Goal: Task Accomplishment & Management: Use online tool/utility

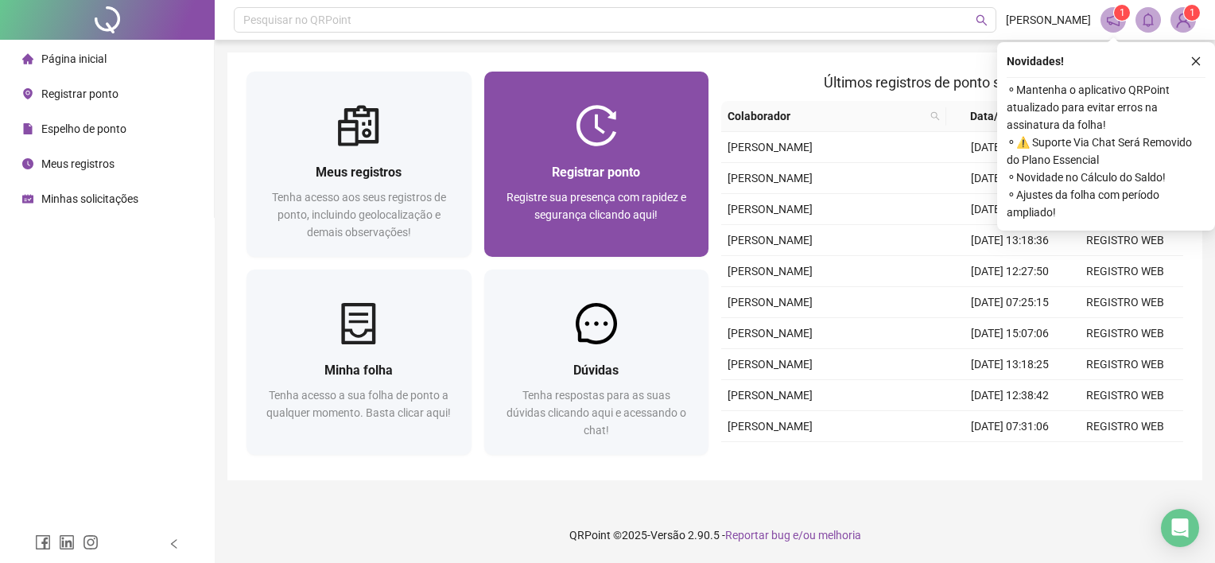
click at [632, 135] on div at bounding box center [596, 125] width 225 height 41
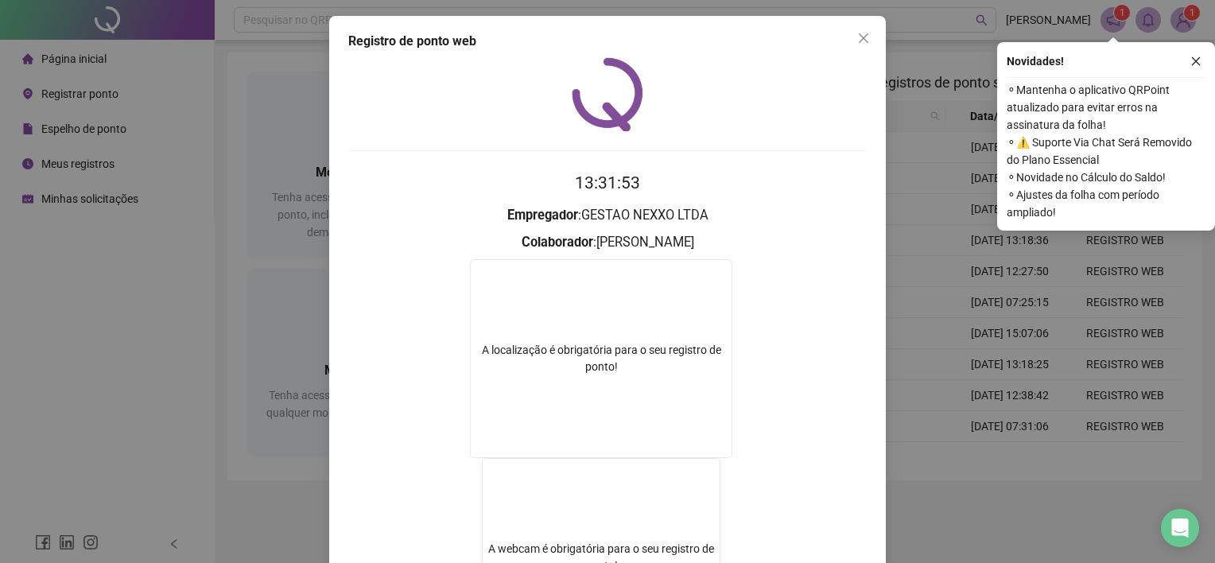
click at [948, 118] on div "Registro de ponto web 13:31:53 Empregador : GESTAO NEXXO LTDA Colaborador : [PE…" at bounding box center [607, 281] width 1215 height 563
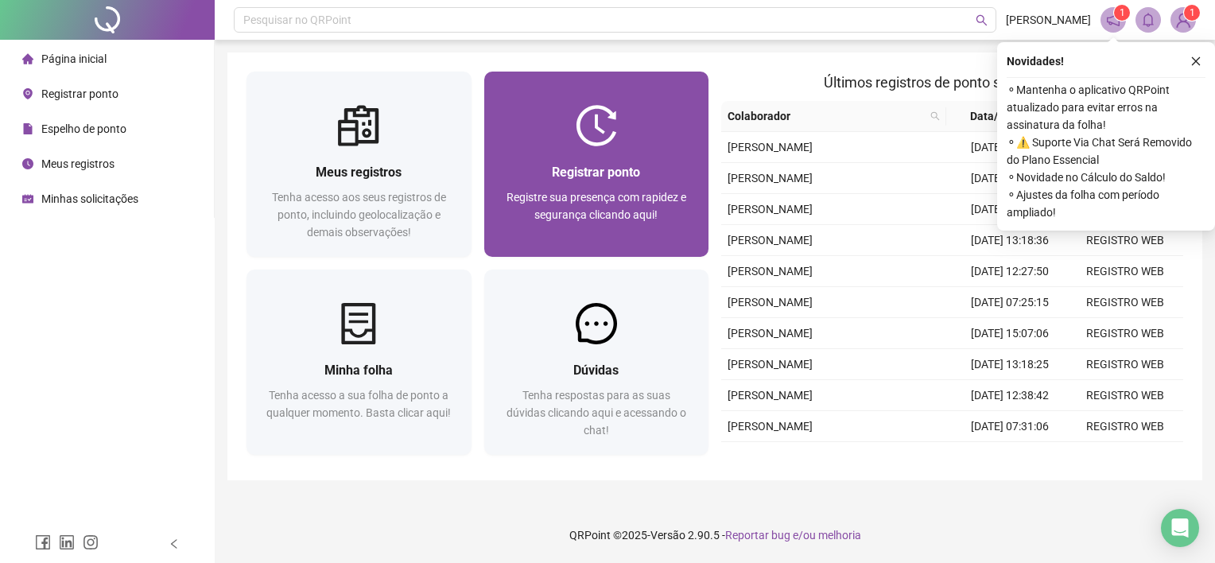
click at [673, 185] on div "Registrar ponto Registre sua presença com rapidez e segurança clicando aqui!" at bounding box center [596, 201] width 187 height 79
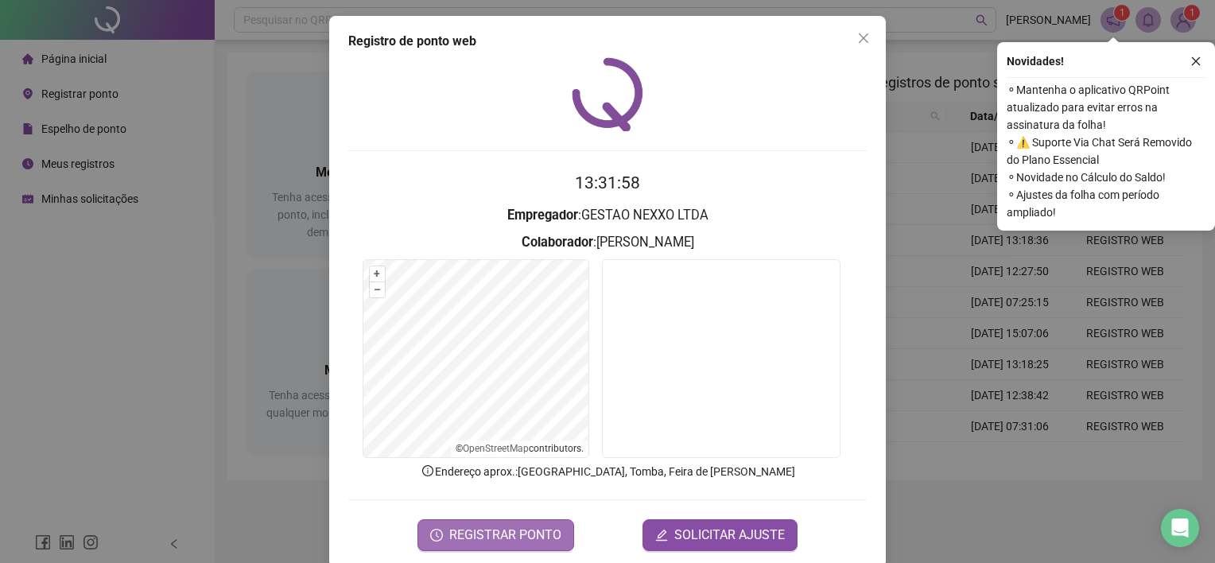
click at [528, 531] on span "REGISTRAR PONTO" at bounding box center [505, 535] width 112 height 19
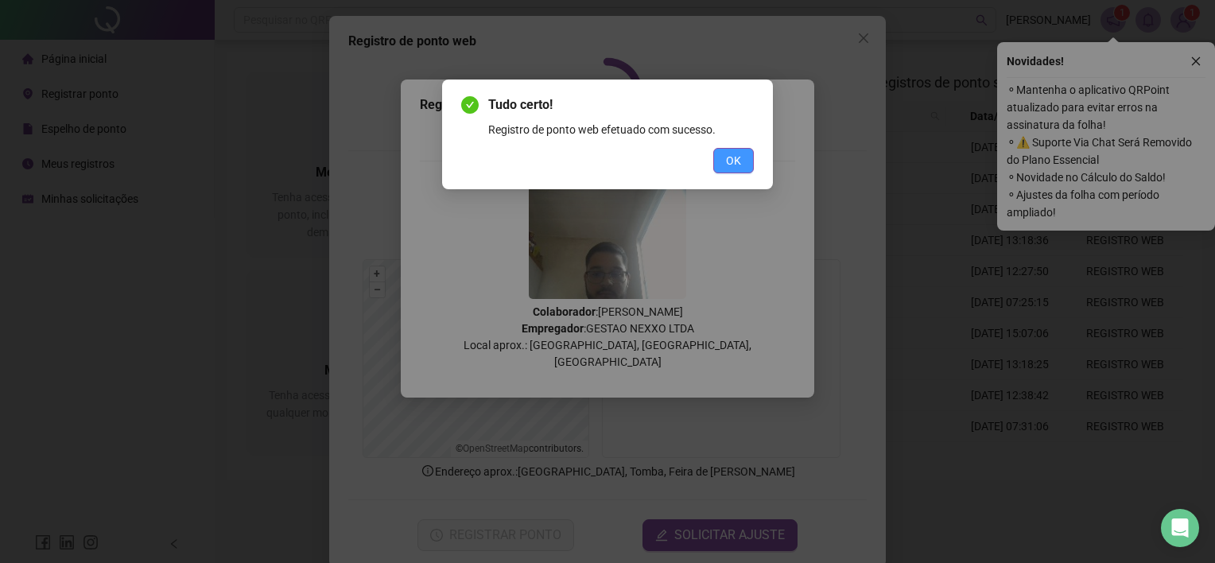
click at [741, 162] on span "OK" at bounding box center [733, 160] width 15 height 17
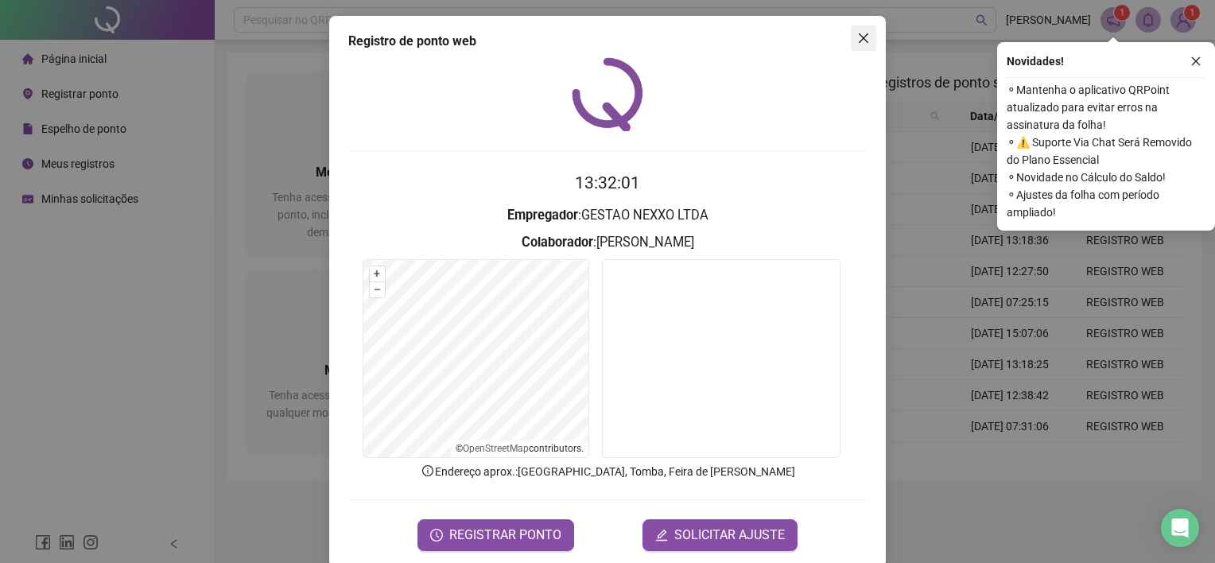
click at [861, 44] on icon "close" at bounding box center [863, 38] width 13 height 13
